Goal: Task Accomplishment & Management: Manage account settings

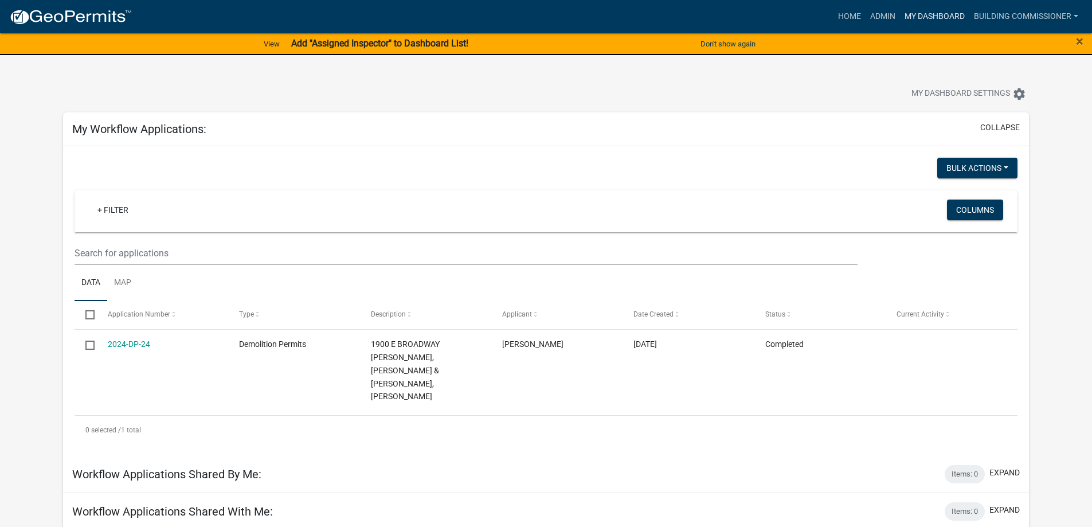
click at [926, 16] on link "My Dashboard" at bounding box center [934, 17] width 69 height 22
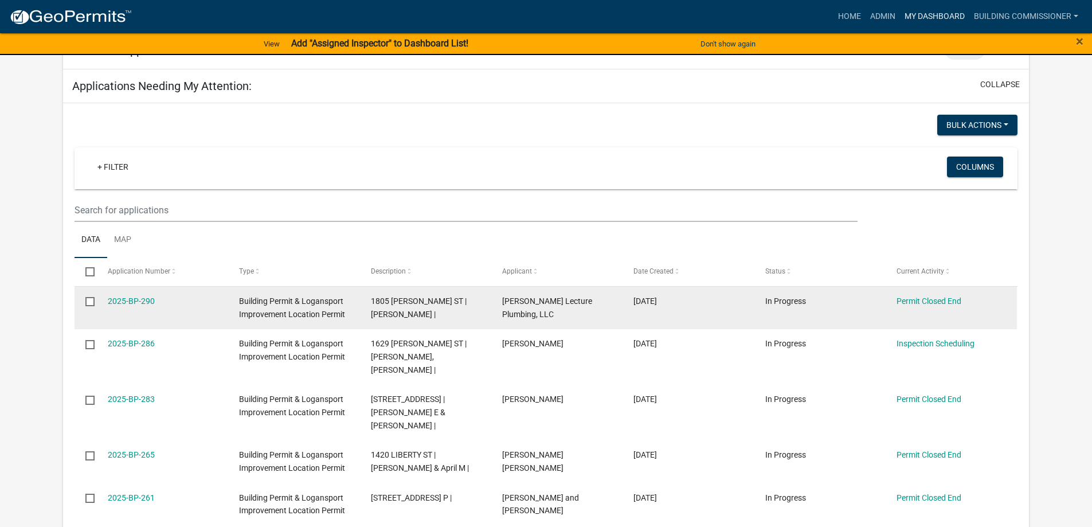
scroll to position [459, 0]
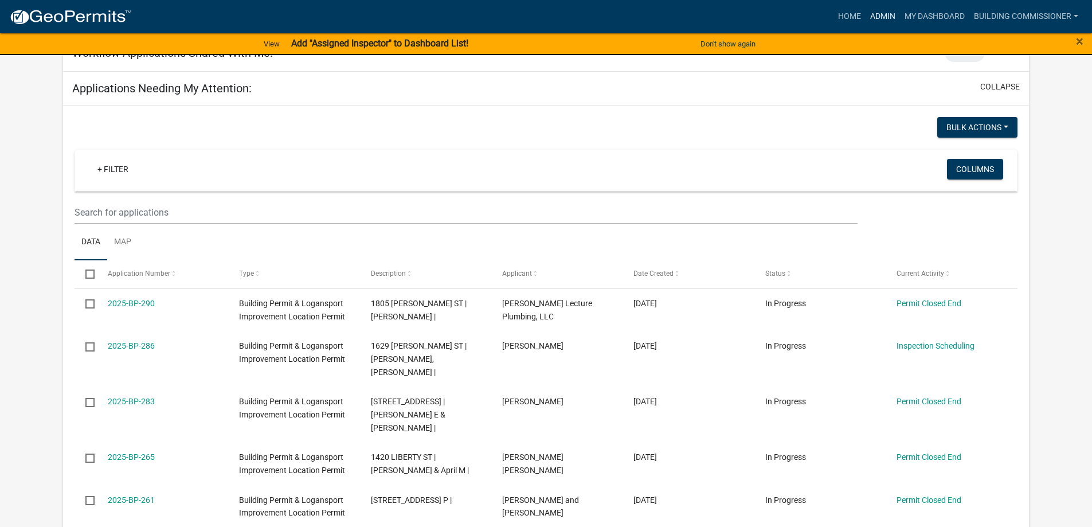
click at [876, 14] on link "Admin" at bounding box center [883, 17] width 34 height 22
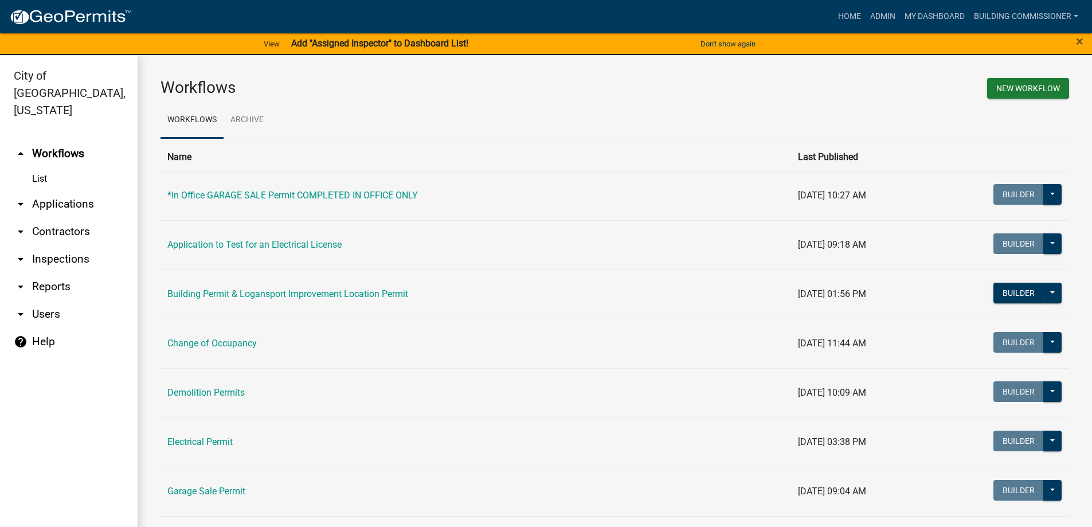
click at [60, 190] on link "arrow_drop_down Applications" at bounding box center [69, 204] width 138 height 28
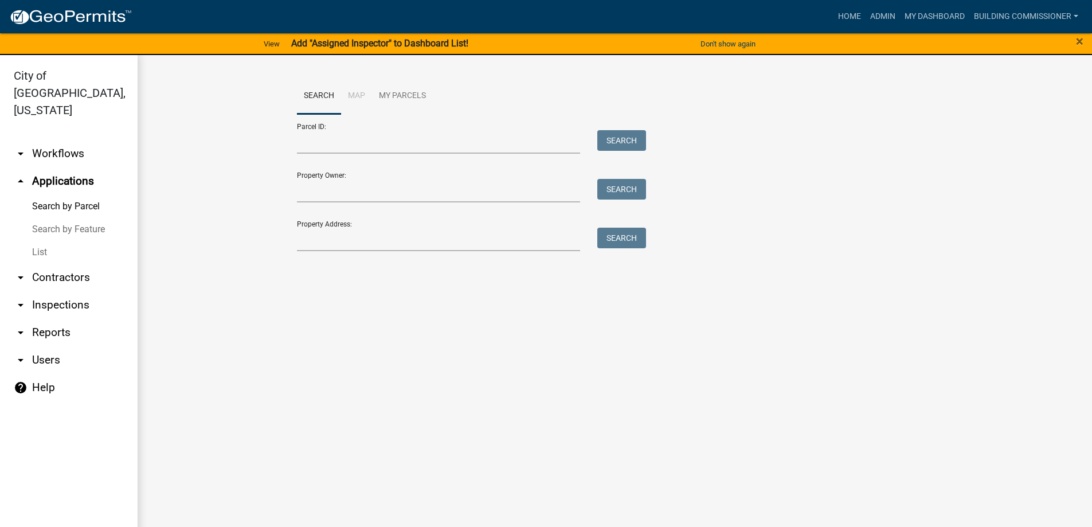
click at [46, 241] on link "List" at bounding box center [69, 252] width 138 height 23
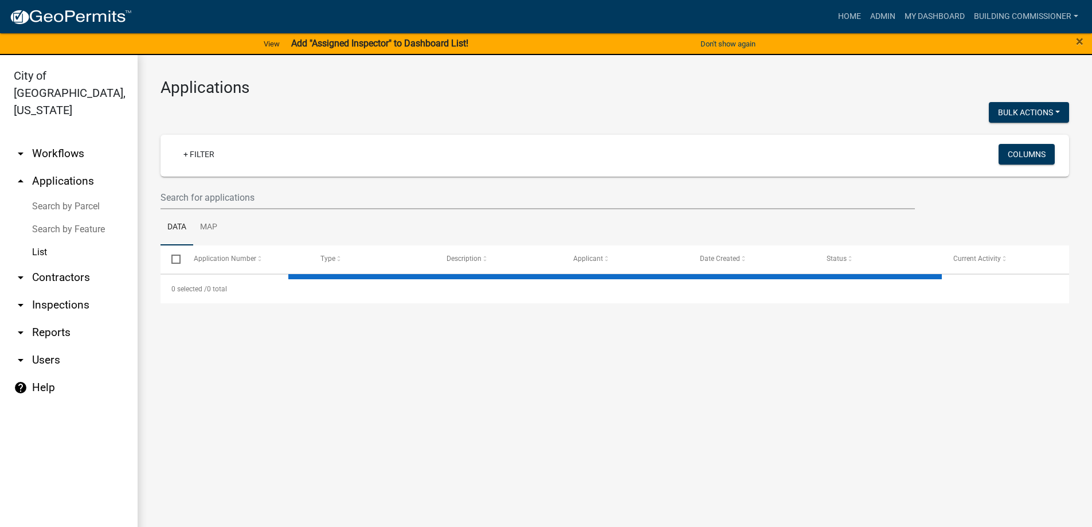
select select "3: 100"
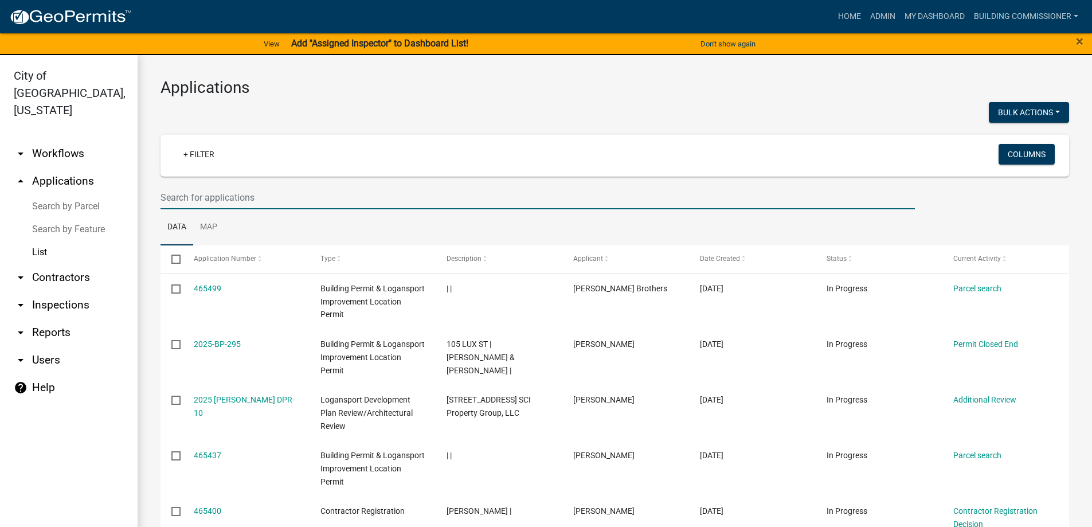
click at [217, 198] on input "text" at bounding box center [538, 198] width 754 height 24
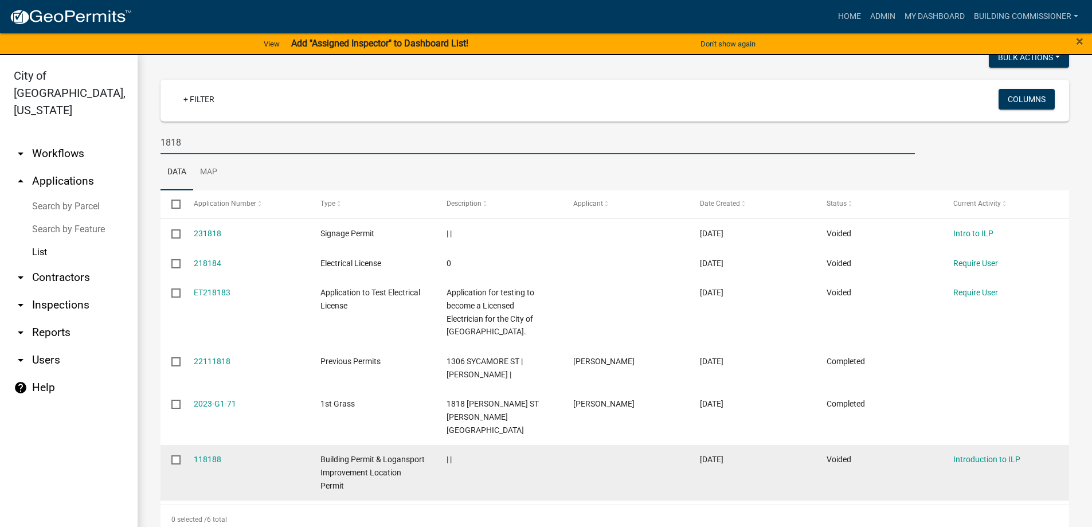
scroll to position [58, 0]
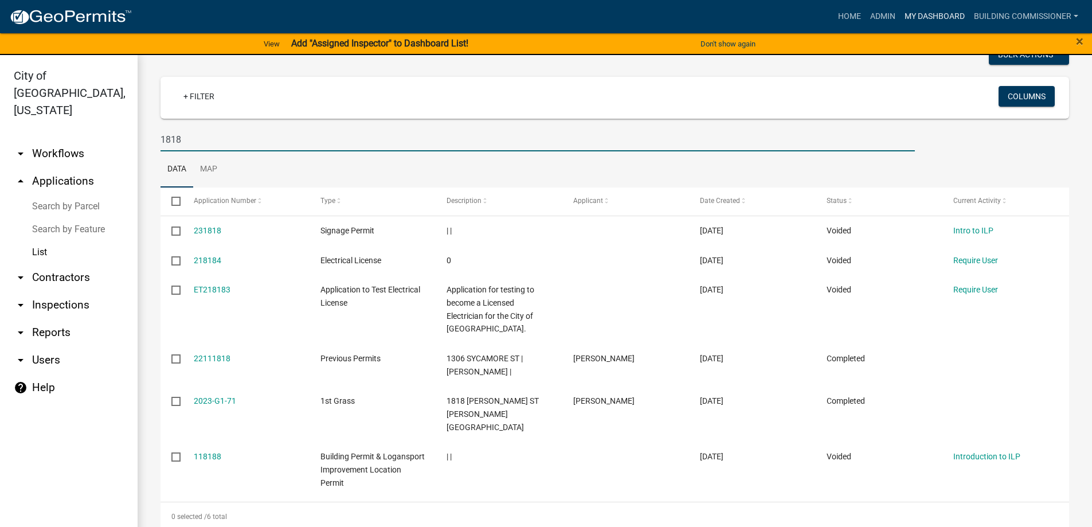
type input "1818"
click at [931, 12] on link "My Dashboard" at bounding box center [934, 17] width 69 height 22
